Goal: Check status: Check status

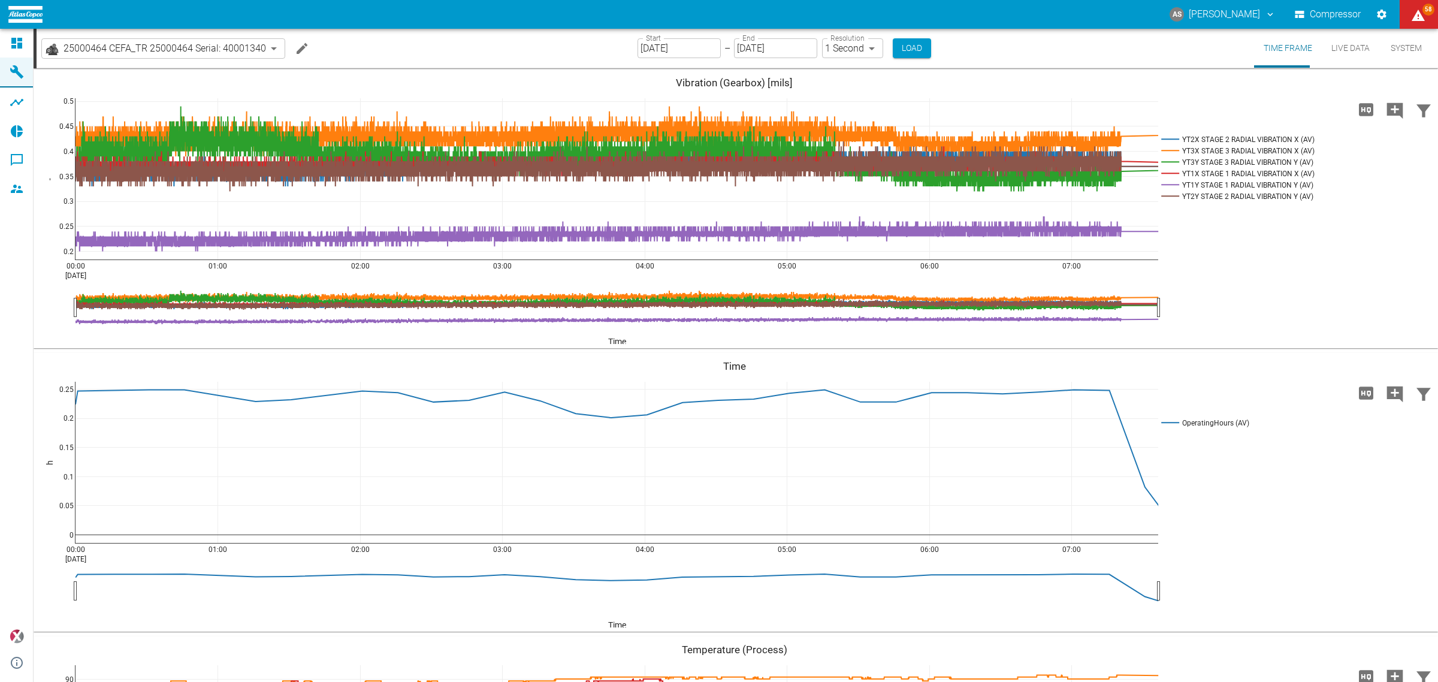
scroll to position [3353, 0]
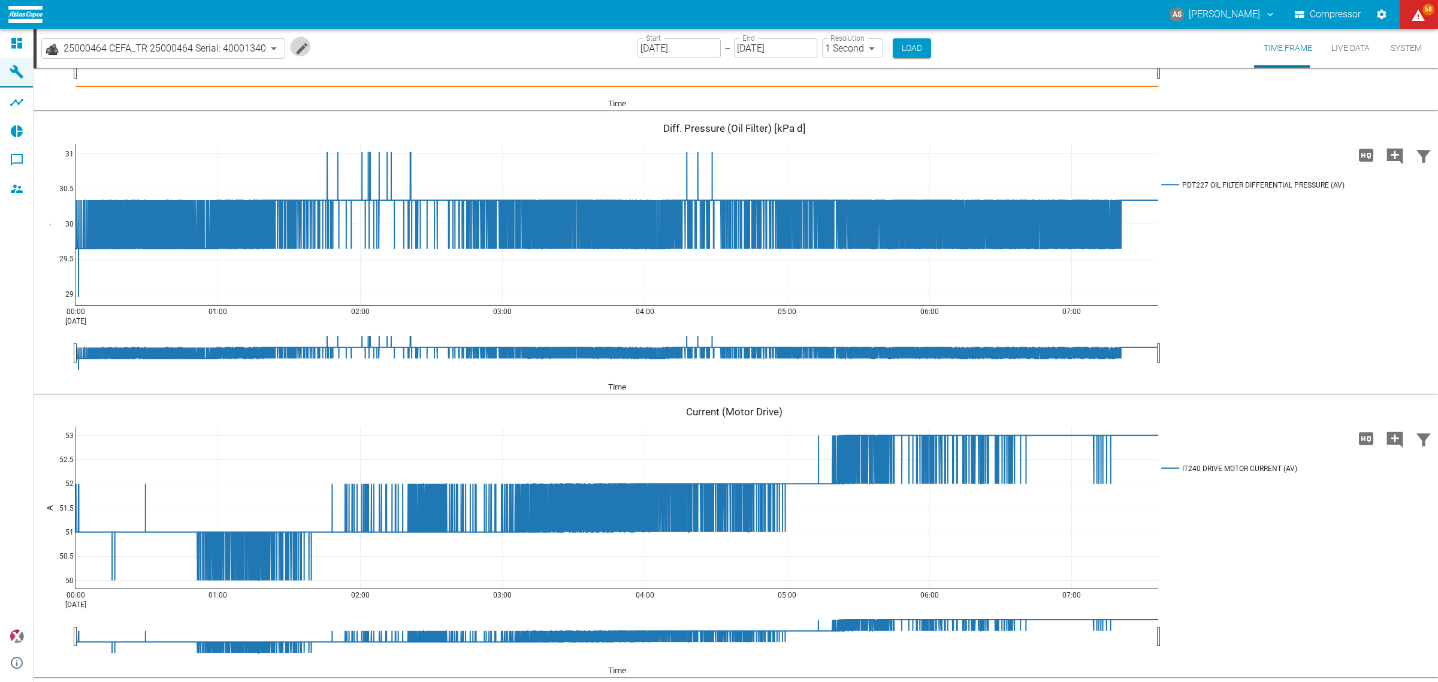
click at [295, 52] on icon "Edit machine" at bounding box center [302, 48] width 14 height 14
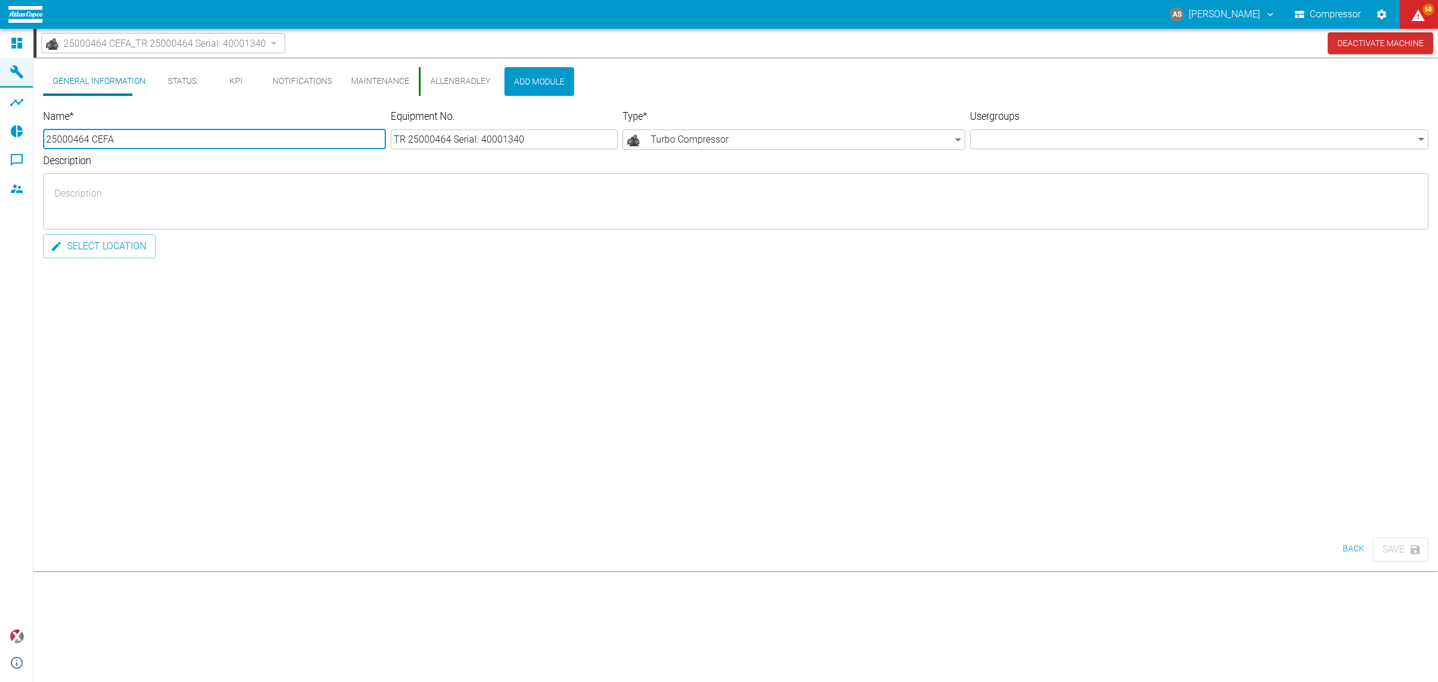
scroll to position [0, 0]
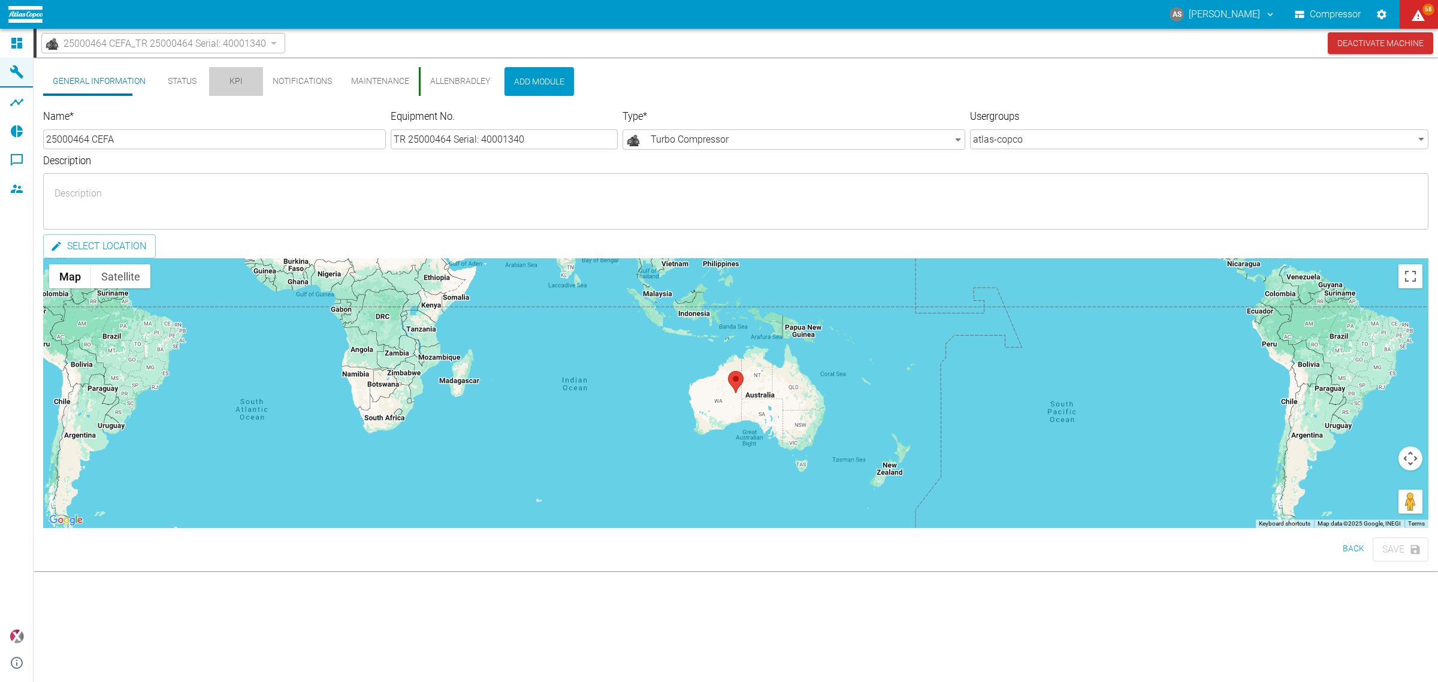
click at [214, 84] on button "KPI" at bounding box center [236, 81] width 54 height 29
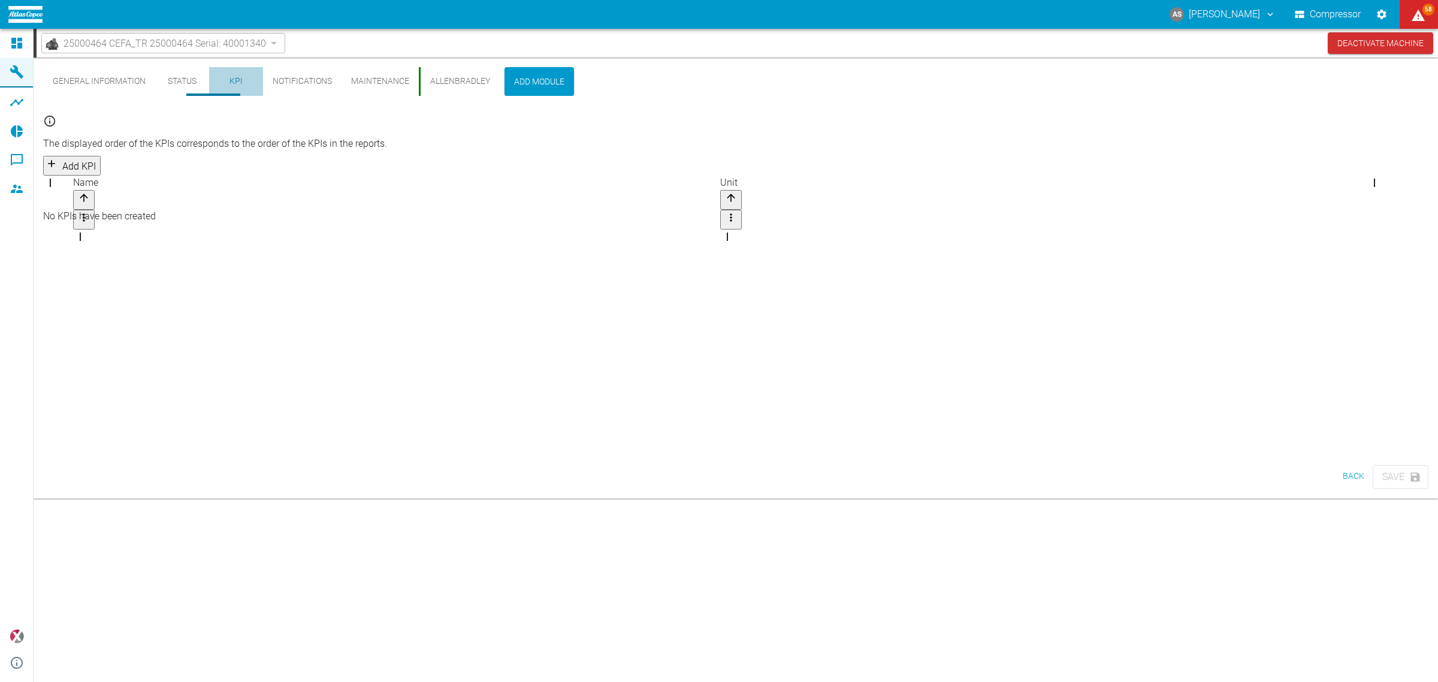
click at [210, 83] on button "KPI" at bounding box center [236, 81] width 54 height 29
click at [264, 44] on div "25000464 CEFA_TR 25000464 Serial: 40001340 44466a85-c59a-4c11-a2e3-eeff928b5c1e…" at bounding box center [737, 43] width 1401 height 29
click at [217, 44] on div "25000464 CEFA_TR 25000464 Serial: 40001340" at bounding box center [163, 43] width 244 height 20
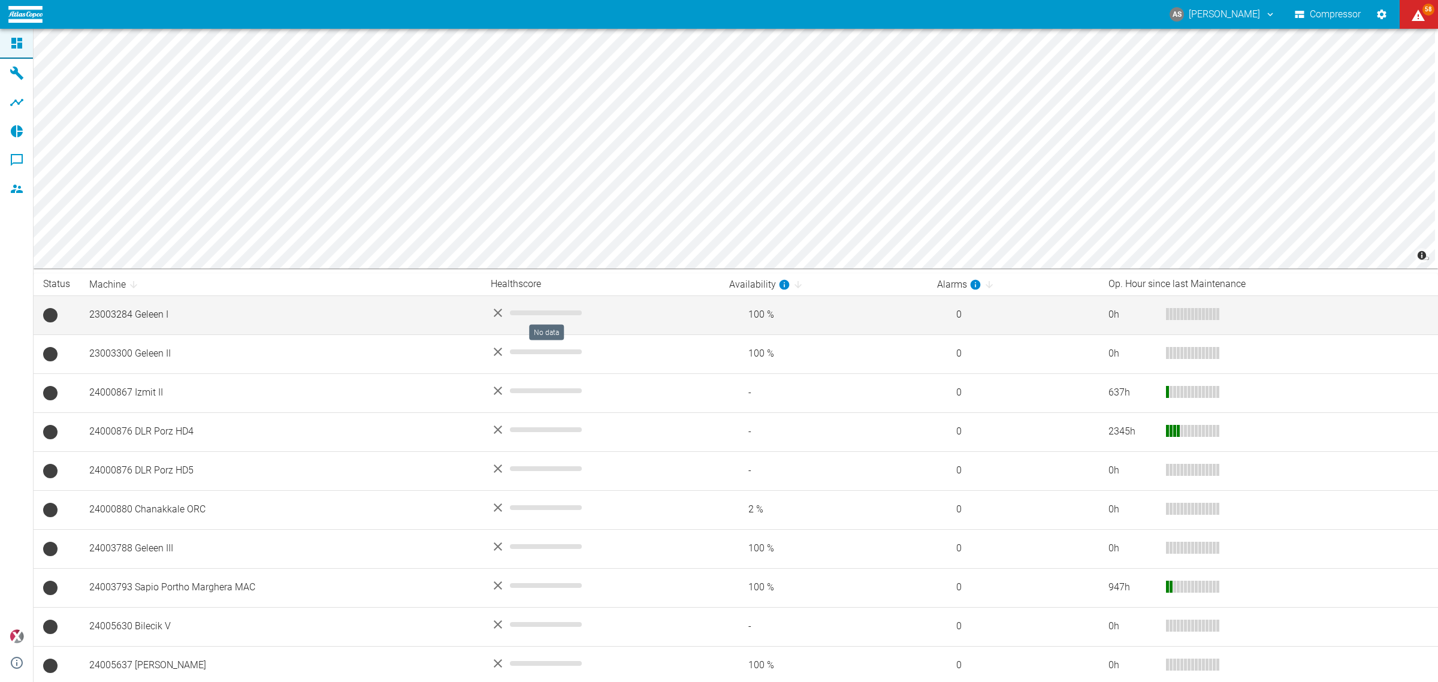
click at [510, 310] on span "No data" at bounding box center [546, 312] width 72 height 5
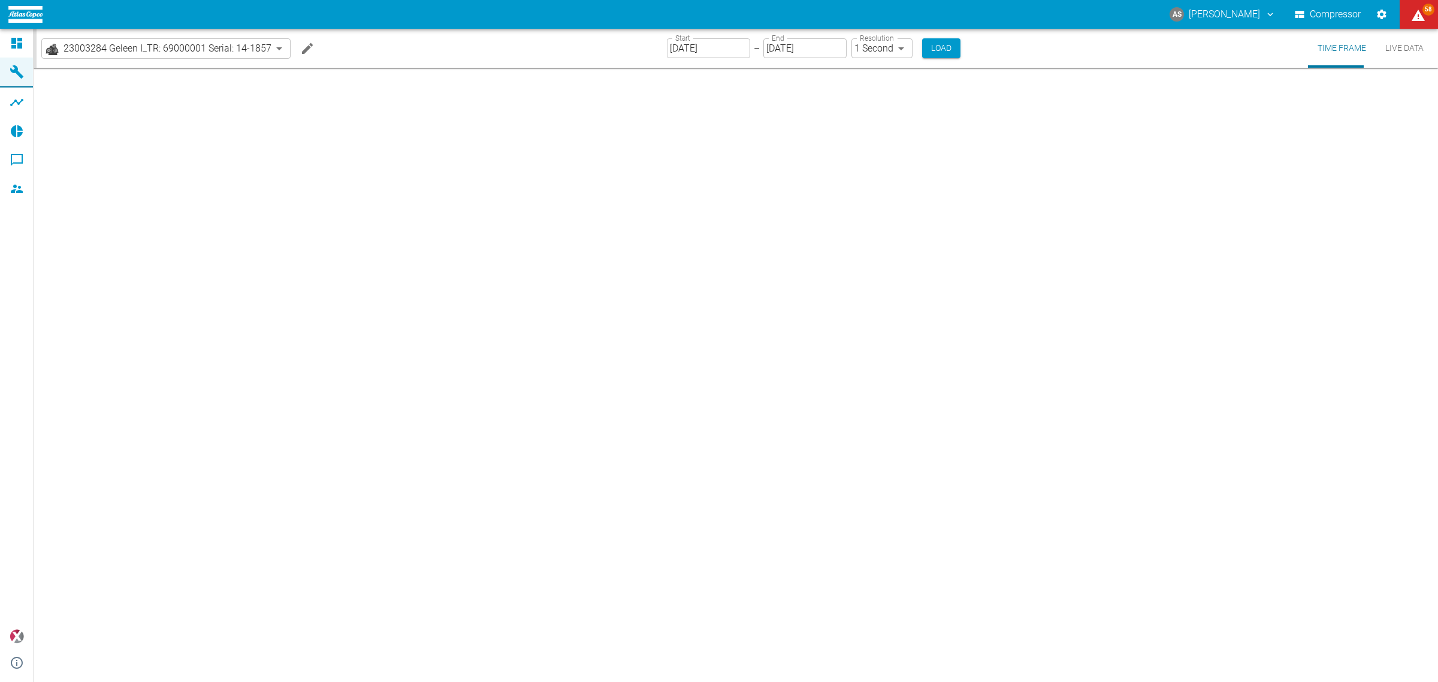
type input "2min"
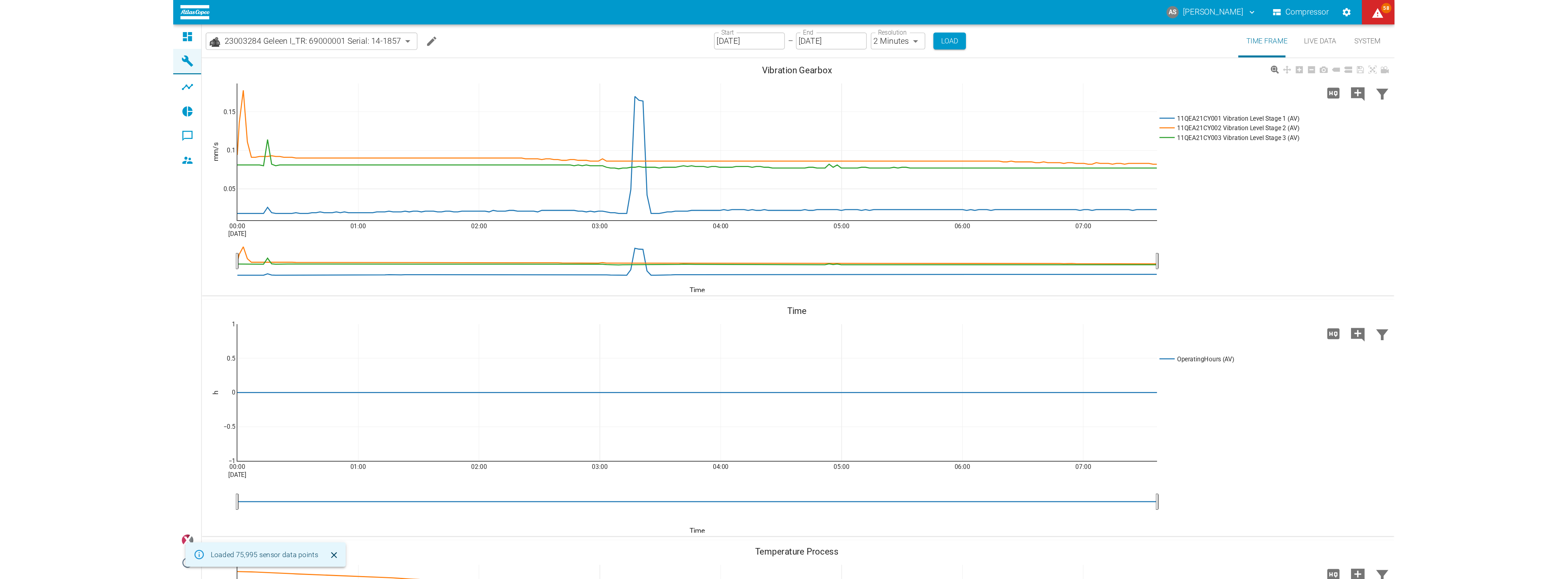
scroll to position [82, 0]
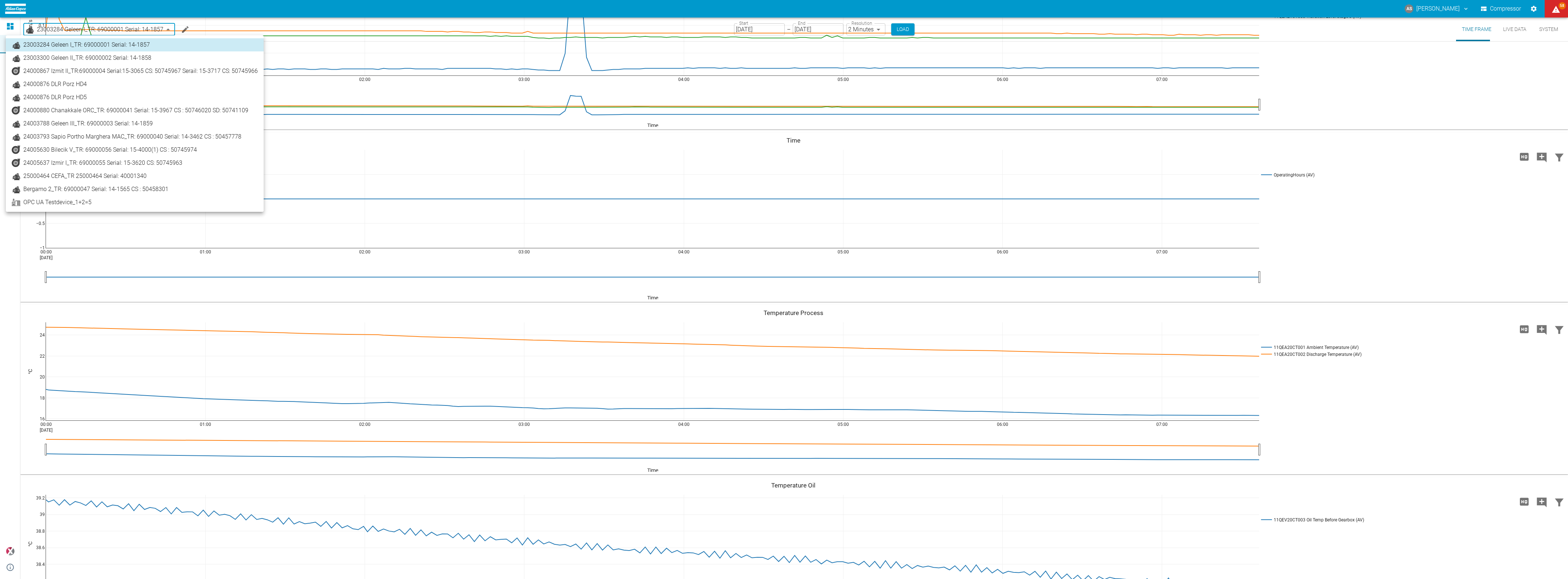
click at [66, 26] on body "AS [PERSON_NAME] Compressor 58 Dashboard Machines Analyses Reports Comments Mem…" at bounding box center [784, 289] width 1568 height 579
click at [9, 27] on div at bounding box center [784, 289] width 1568 height 579
